Goal: Task Accomplishment & Management: Manage account settings

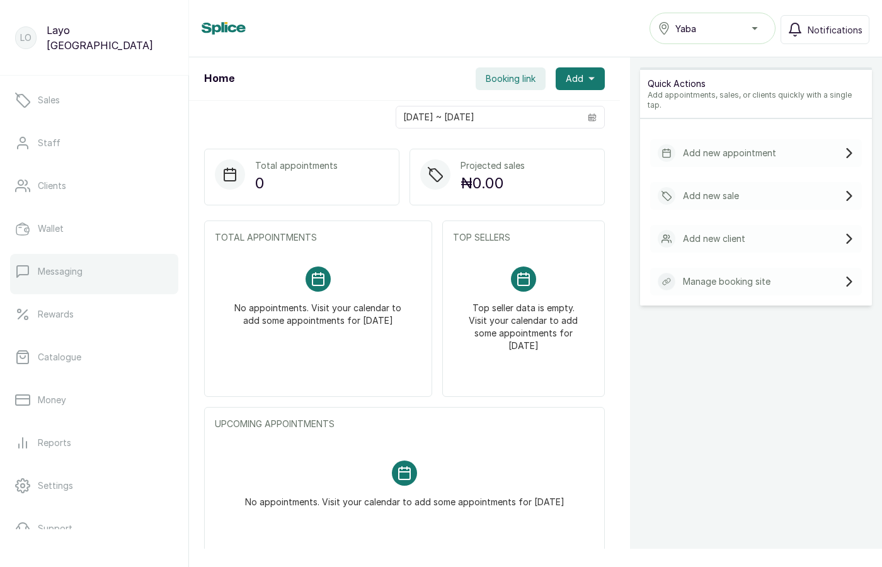
scroll to position [154, 0]
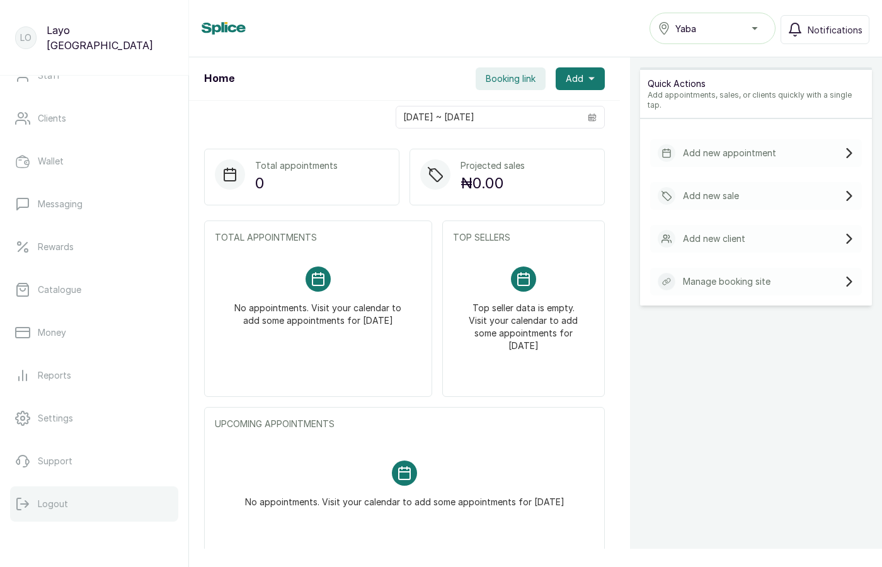
click at [50, 503] on p "Logout" at bounding box center [53, 504] width 30 height 13
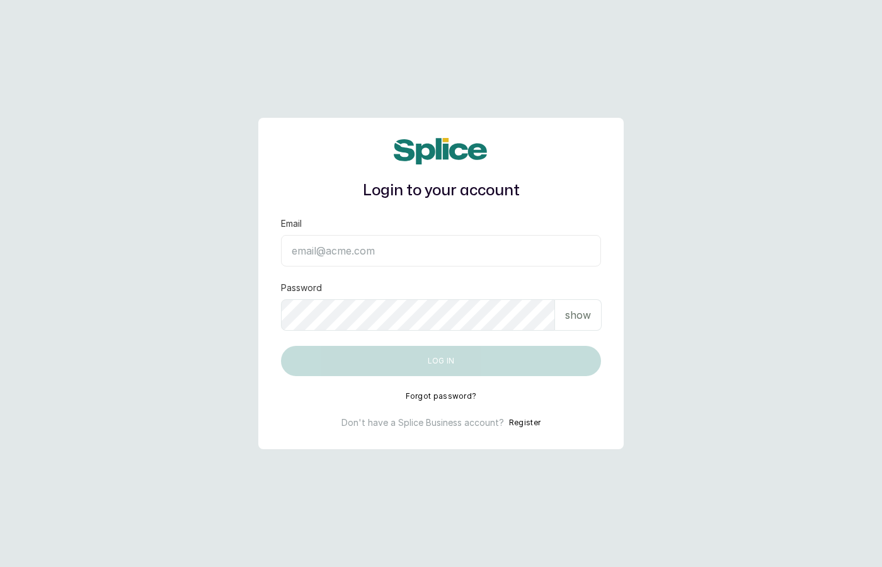
click at [445, 260] on input "Email" at bounding box center [441, 251] width 320 height 32
type input "layo@withsplice.com"
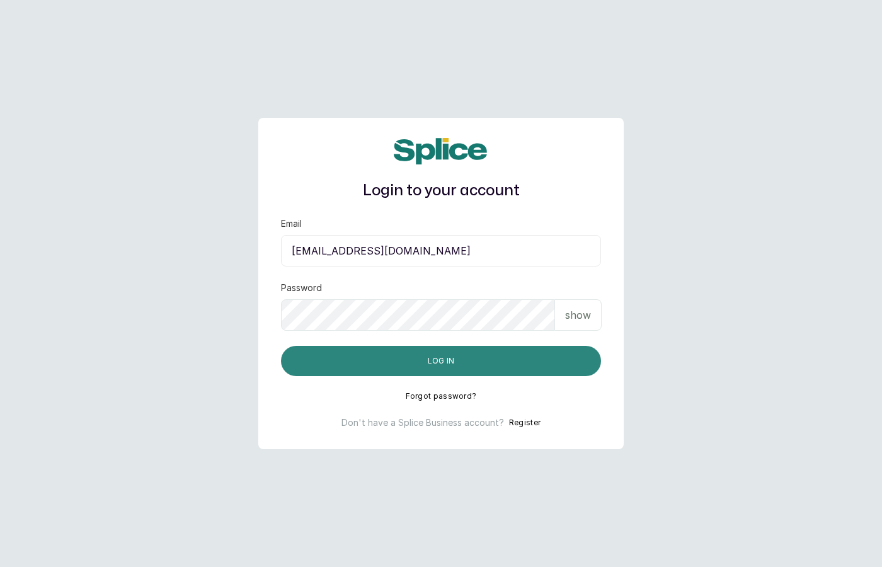
click at [452, 372] on button "Log in" at bounding box center [441, 361] width 320 height 30
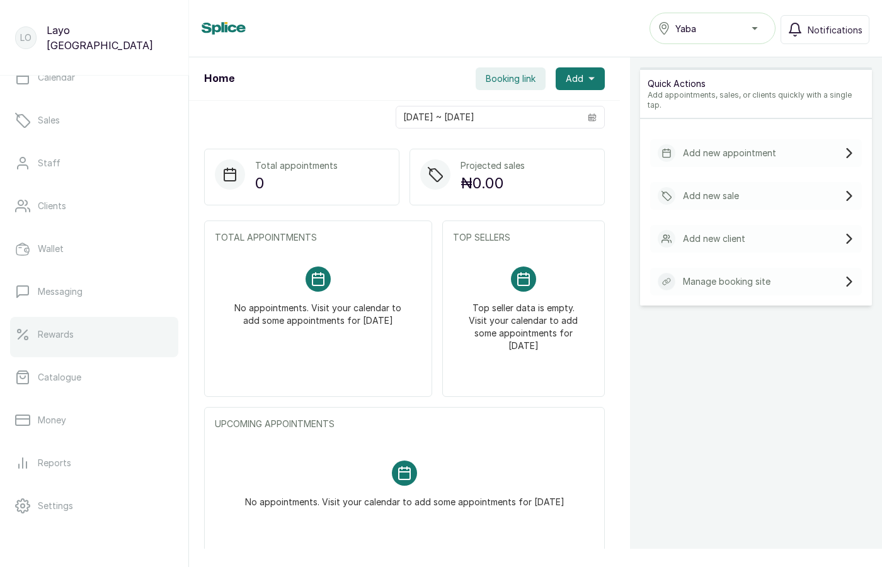
scroll to position [154, 0]
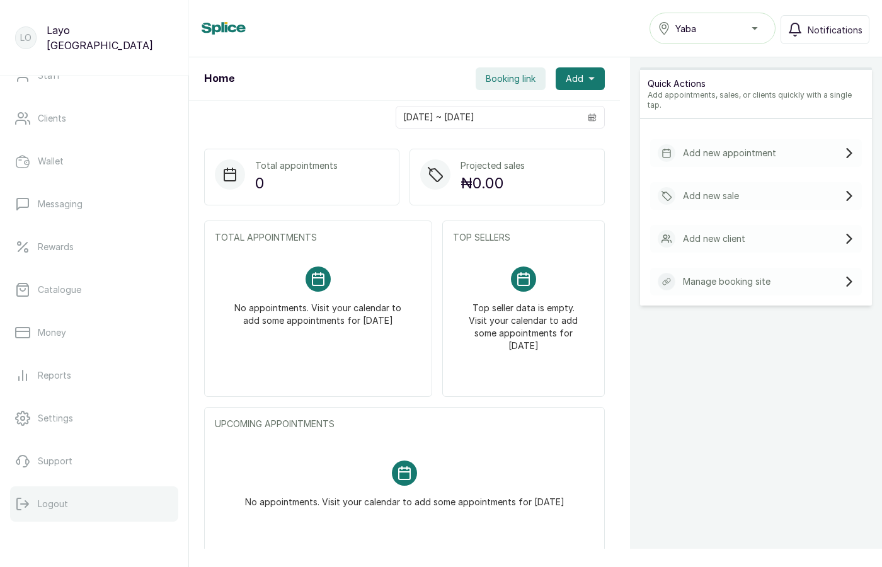
click at [60, 499] on p "Logout" at bounding box center [53, 504] width 30 height 13
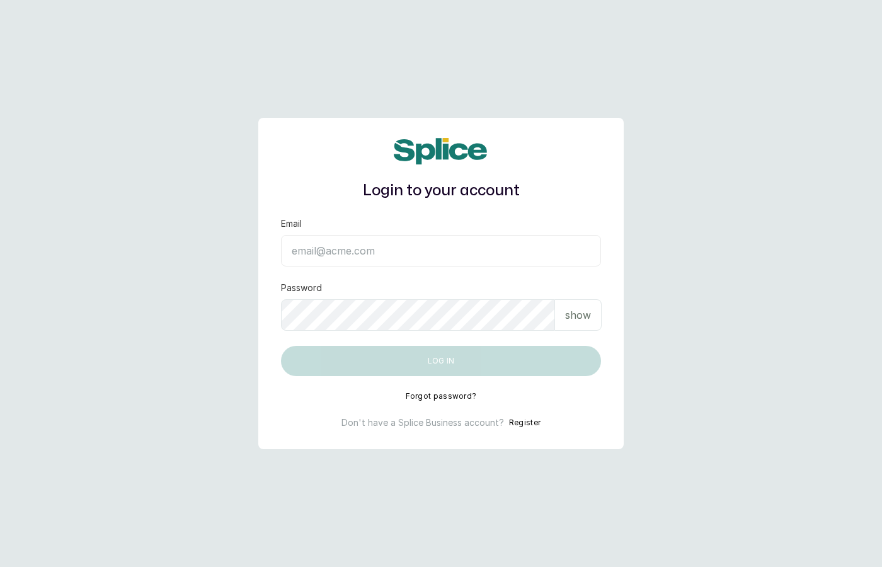
click at [454, 255] on input "Email" at bounding box center [441, 251] width 320 height 32
click at [658, 229] on main "Login to your account Email Password show Log in Forgot password? Don't have a …" at bounding box center [441, 283] width 882 height 567
